Goal: Navigation & Orientation: Find specific page/section

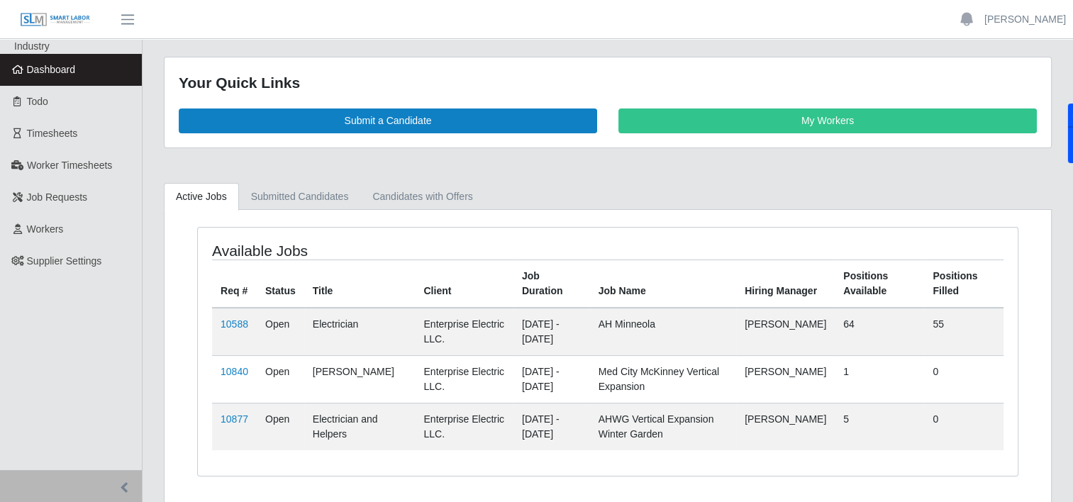
click at [65, 74] on span "Dashboard" at bounding box center [51, 69] width 49 height 11
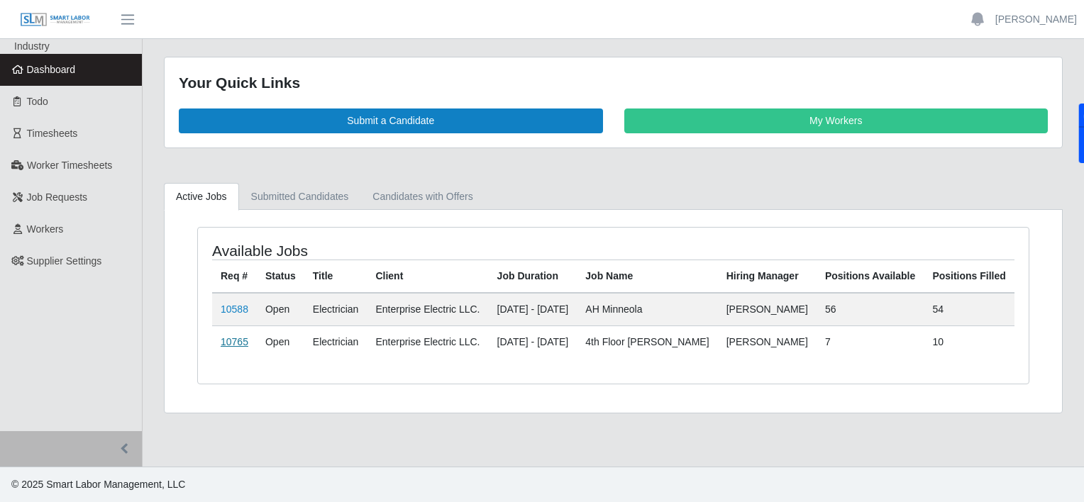
click at [238, 341] on link "10765" at bounding box center [235, 341] width 28 height 11
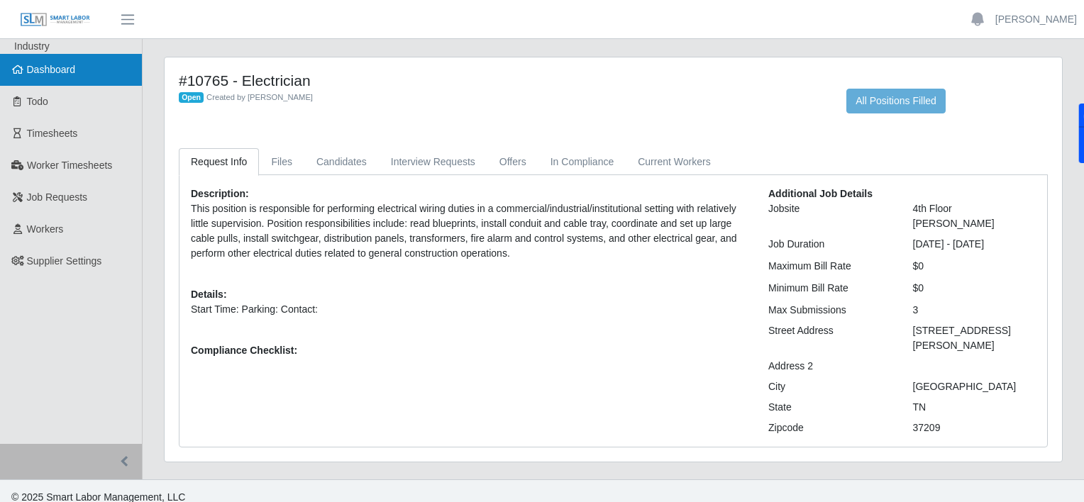
click at [94, 68] on link "Dashboard" at bounding box center [71, 70] width 142 height 32
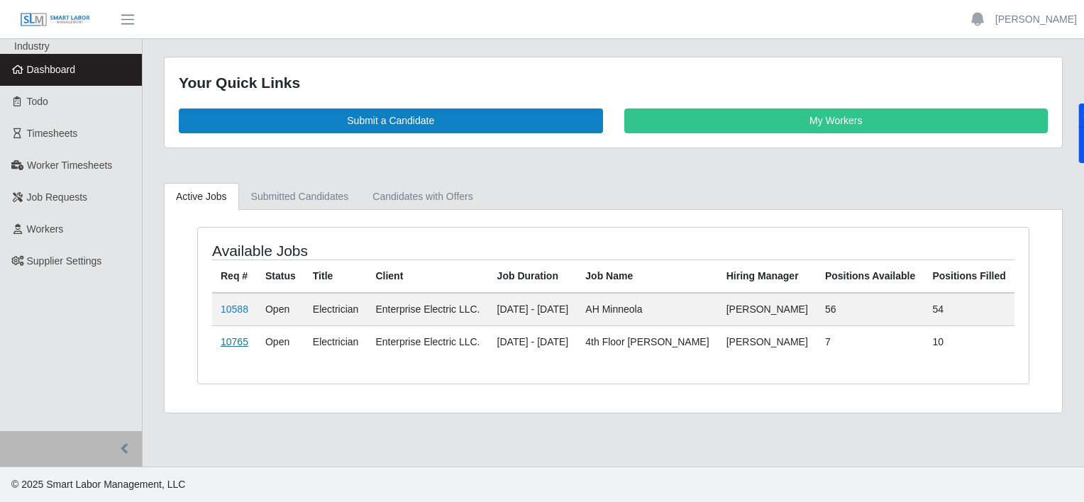
click at [224, 341] on link "10765" at bounding box center [235, 341] width 28 height 11
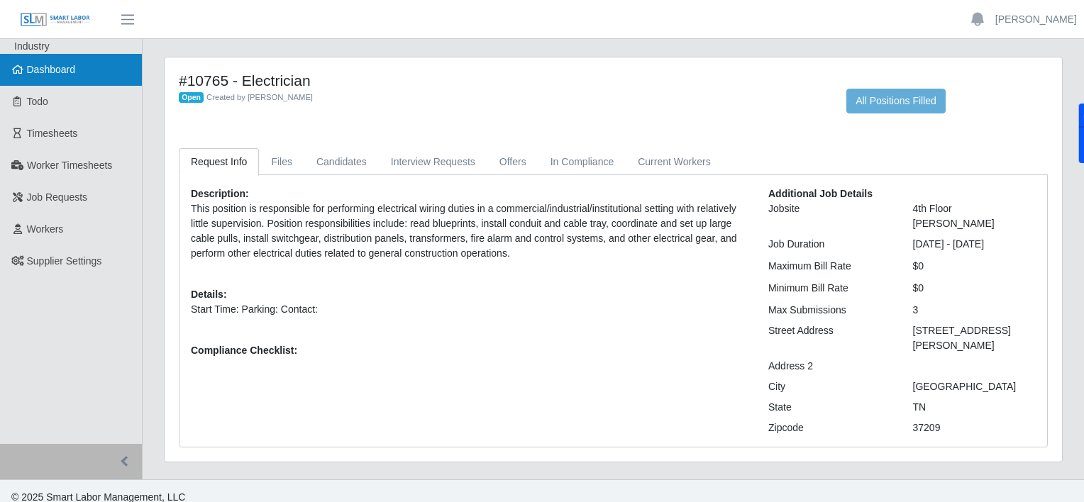
click at [52, 74] on span "Dashboard" at bounding box center [51, 69] width 49 height 11
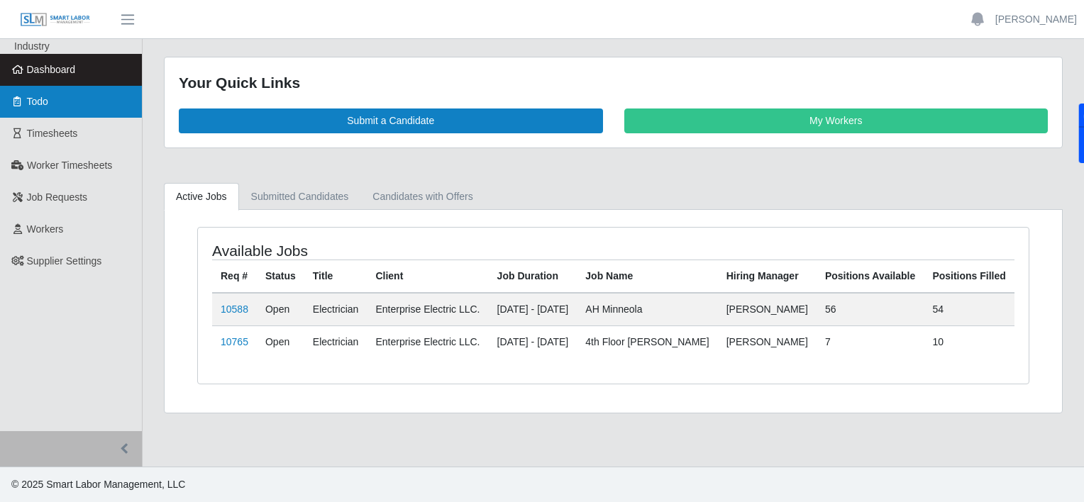
click at [58, 104] on link "Todo" at bounding box center [71, 102] width 142 height 32
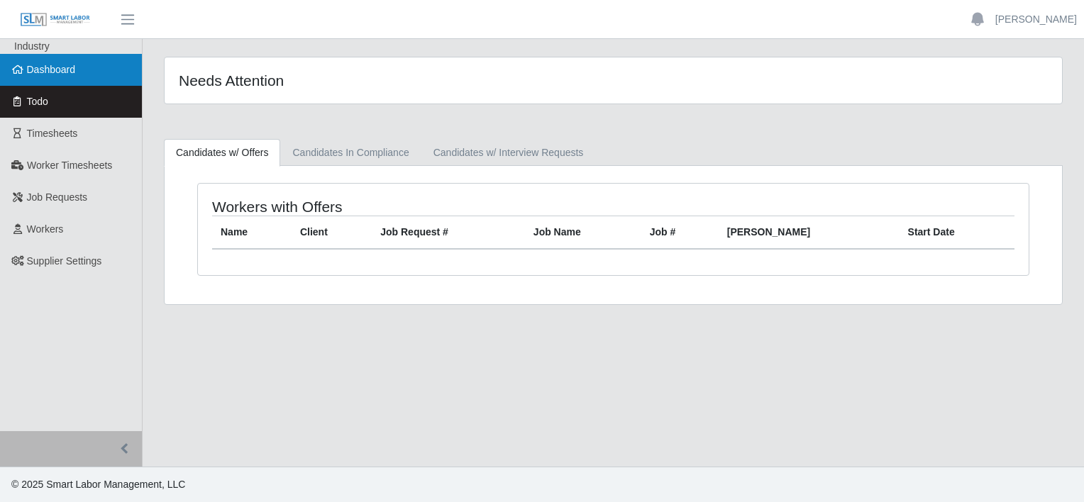
click at [68, 72] on span "Dashboard" at bounding box center [51, 69] width 49 height 11
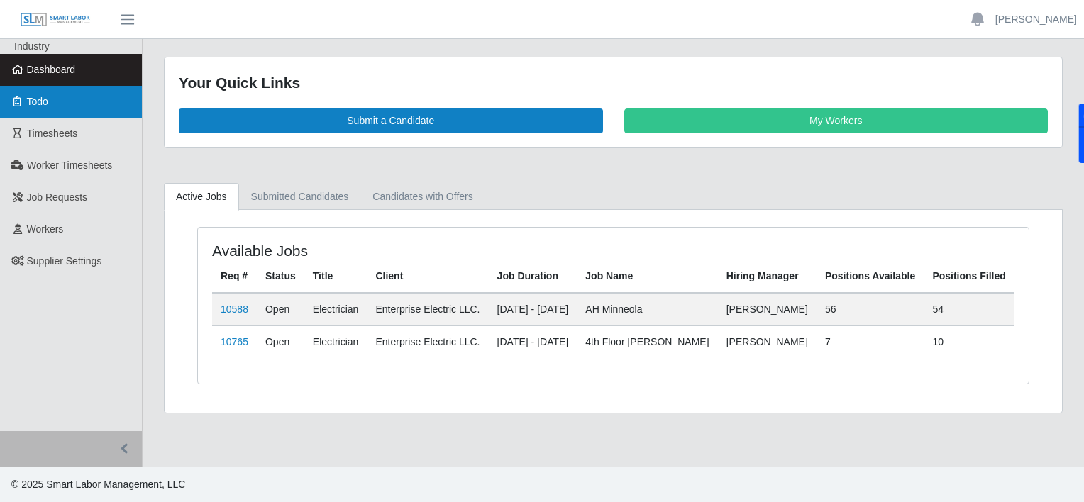
click at [65, 114] on link "Todo" at bounding box center [71, 102] width 142 height 32
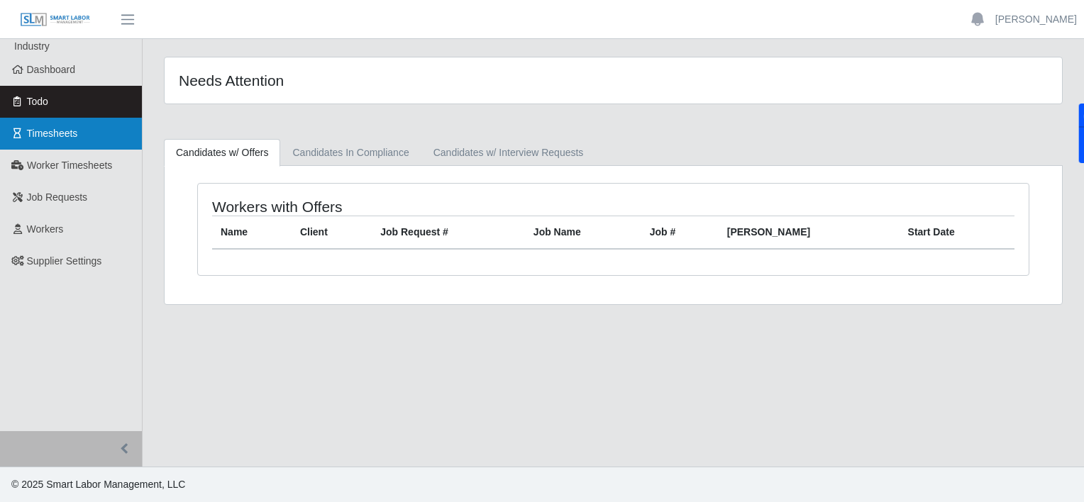
click at [82, 139] on link "Timesheets" at bounding box center [71, 134] width 142 height 32
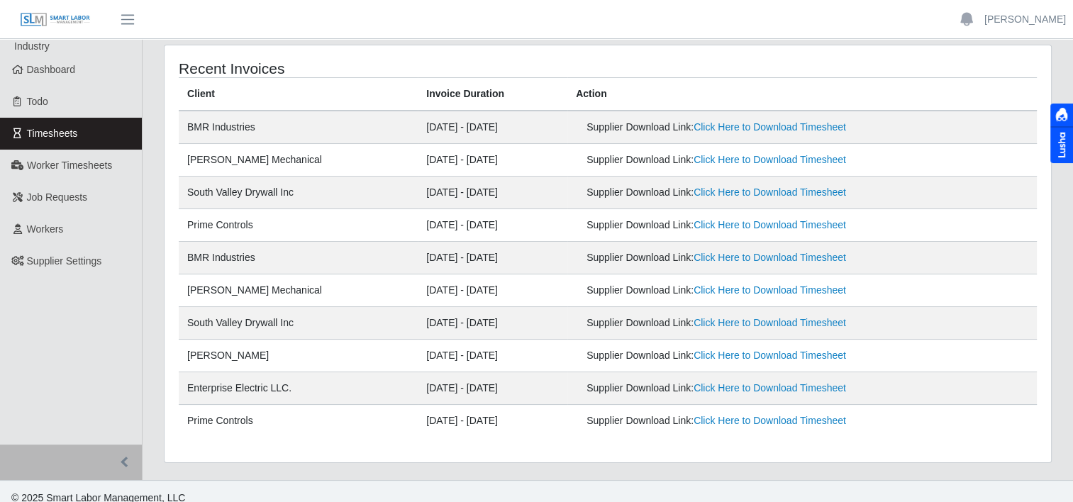
click at [473, 366] on td "08/03/2025 - 08/09/2025" at bounding box center [493, 356] width 150 height 33
drag, startPoint x: 389, startPoint y: 321, endPoint x: 504, endPoint y: 340, distance: 117.2
click at [504, 340] on tbody "BMR Industries 08/11/2025 - 08/17/2025 Supplier Download Link: Click Here to Do…" at bounding box center [608, 274] width 858 height 326
drag, startPoint x: 504, startPoint y: 340, endPoint x: 531, endPoint y: 346, distance: 26.9
click at [531, 346] on td "08/03/2025 - 08/09/2025" at bounding box center [493, 356] width 150 height 33
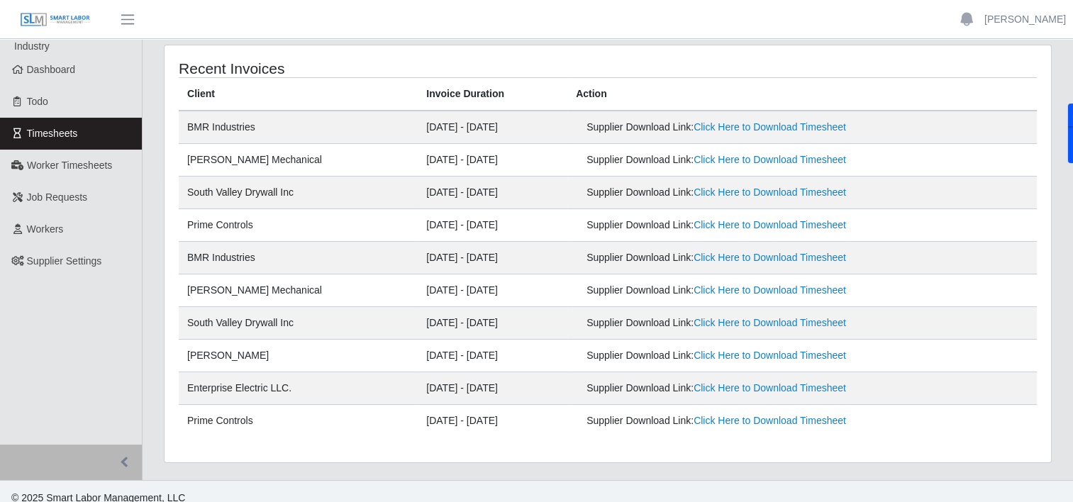
click at [527, 265] on td "08/04/2025 - 08/10/2025" at bounding box center [493, 258] width 150 height 33
click at [70, 83] on link "Dashboard" at bounding box center [71, 70] width 142 height 32
